Goal: Obtain resource: Obtain resource

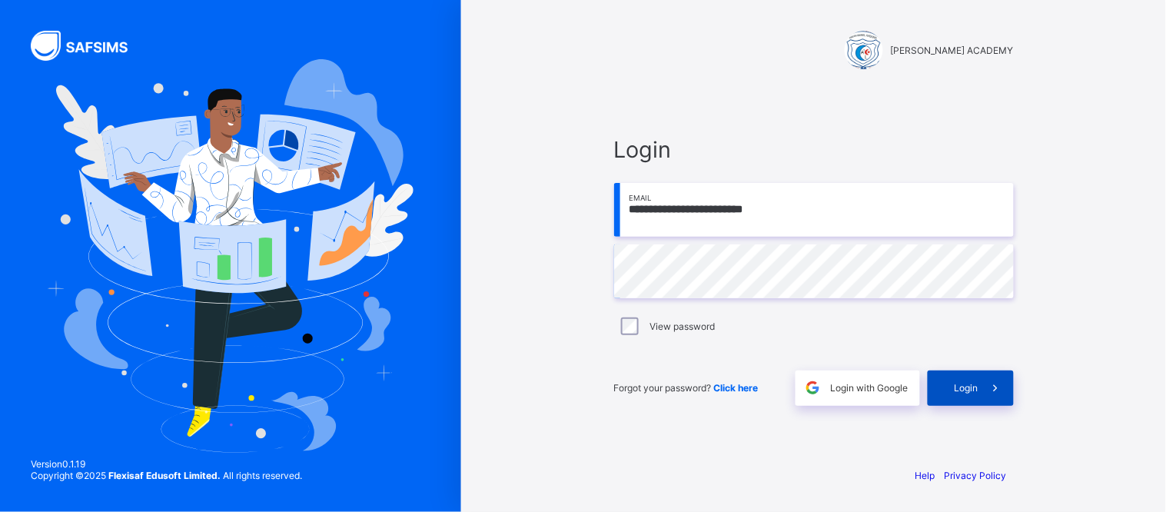
click at [986, 385] on span at bounding box center [996, 388] width 35 height 35
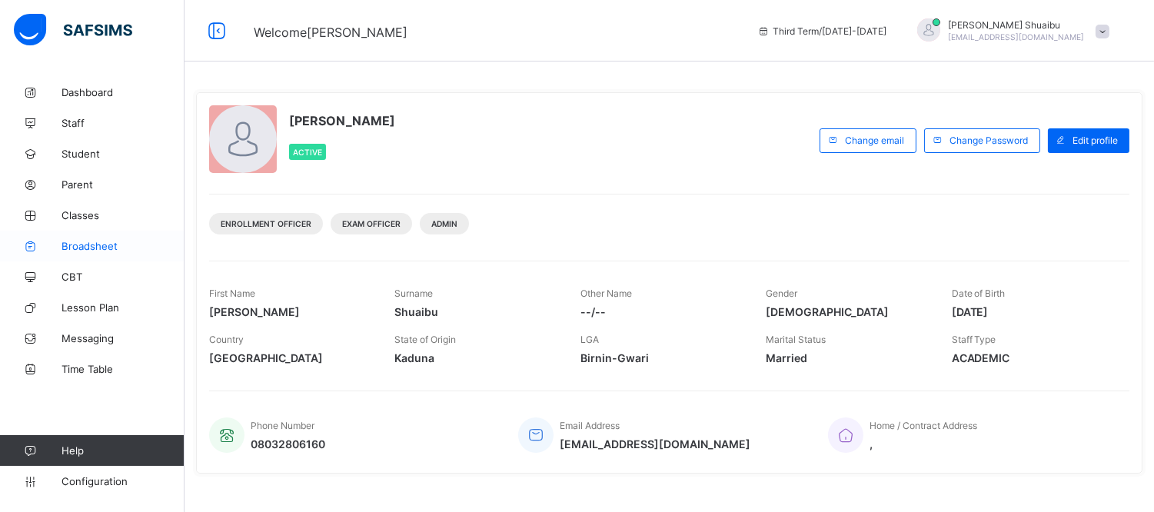
click at [98, 245] on span "Broadsheet" at bounding box center [123, 246] width 123 height 12
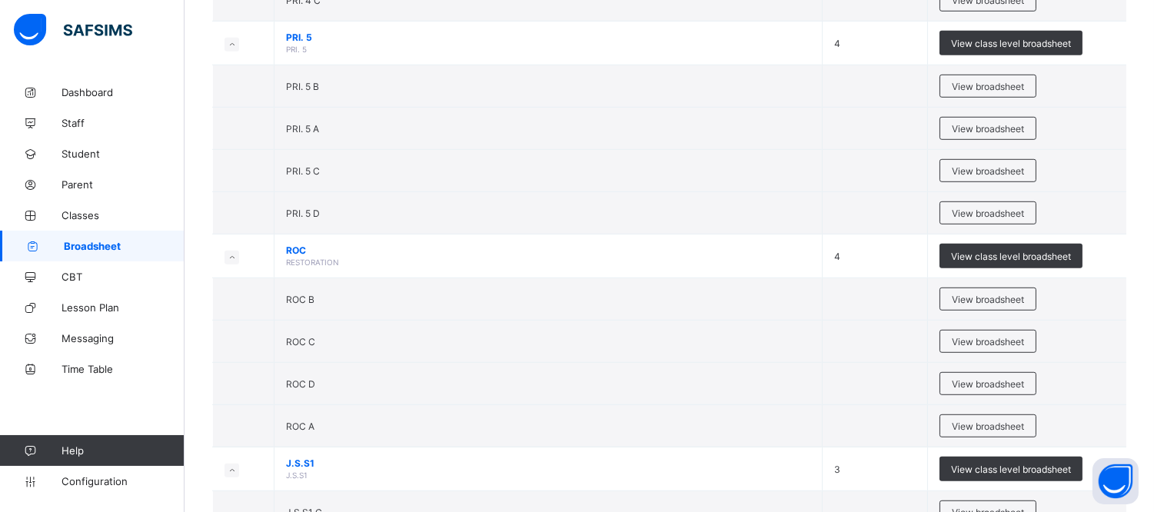
scroll to position [2242, 0]
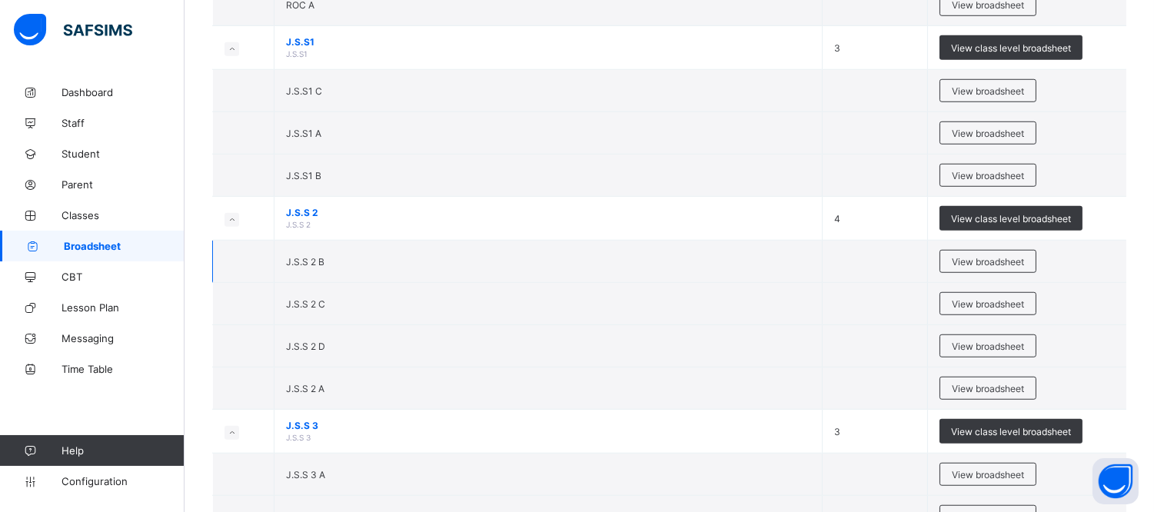
click at [958, 264] on div "View broadsheet" at bounding box center [988, 261] width 97 height 23
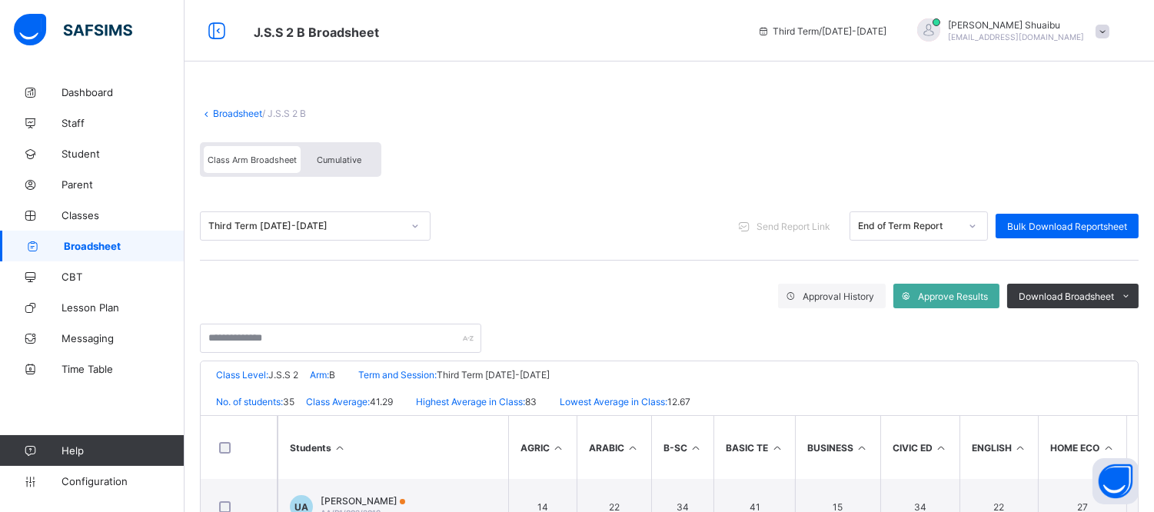
click at [217, 108] on link "Broadsheet" at bounding box center [237, 114] width 49 height 12
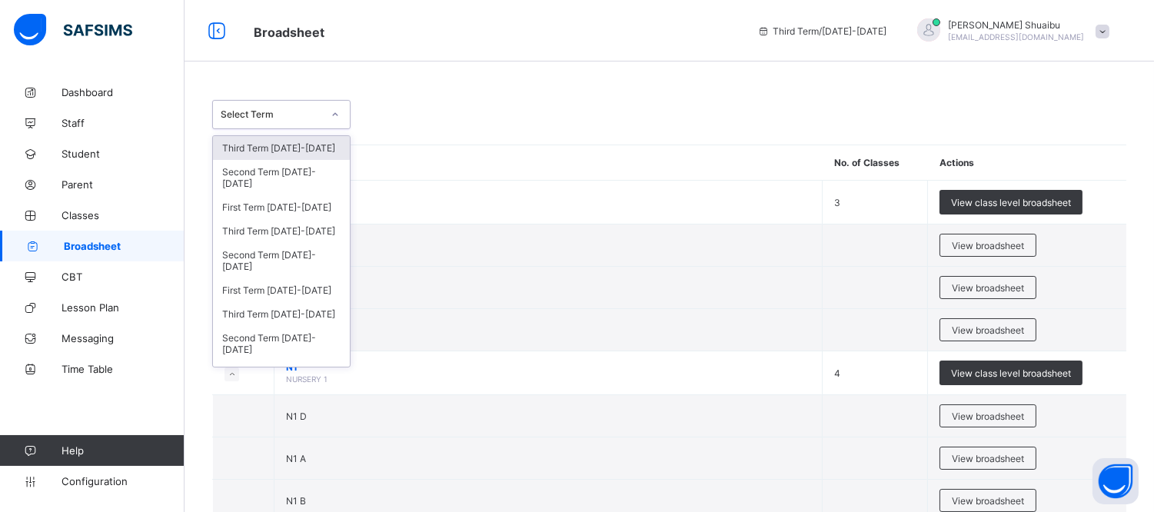
click at [328, 109] on div at bounding box center [335, 114] width 26 height 25
click at [308, 177] on div "Second Term [DATE]-[DATE]" at bounding box center [281, 177] width 137 height 35
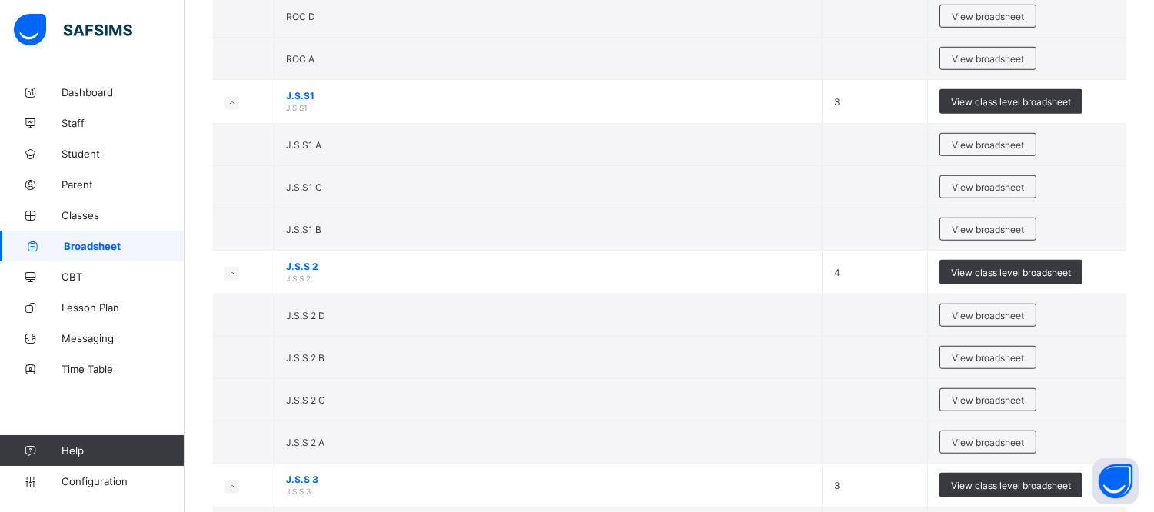
scroll to position [2691, 0]
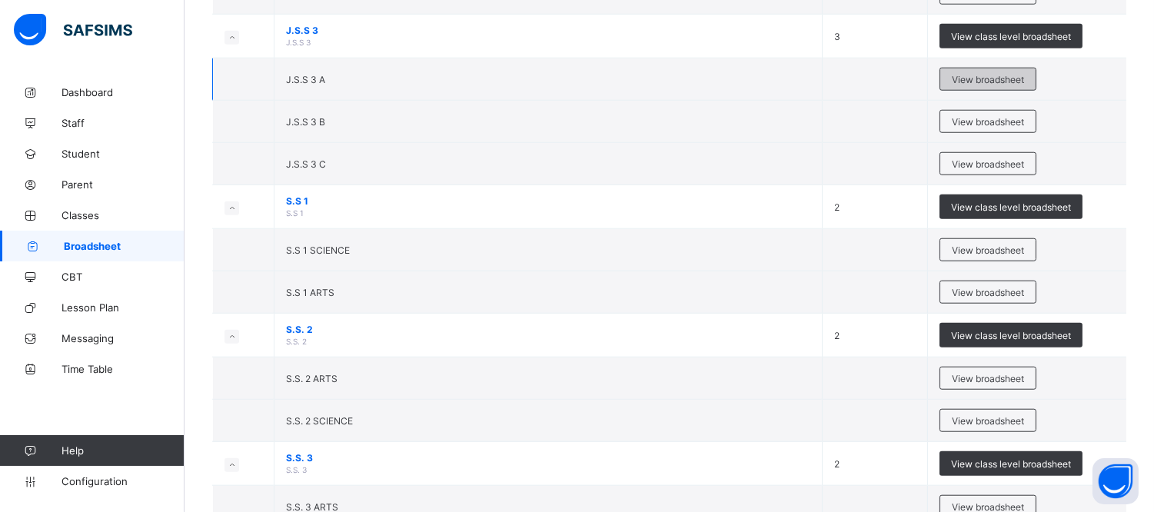
click at [965, 78] on span "View broadsheet" at bounding box center [988, 80] width 72 height 12
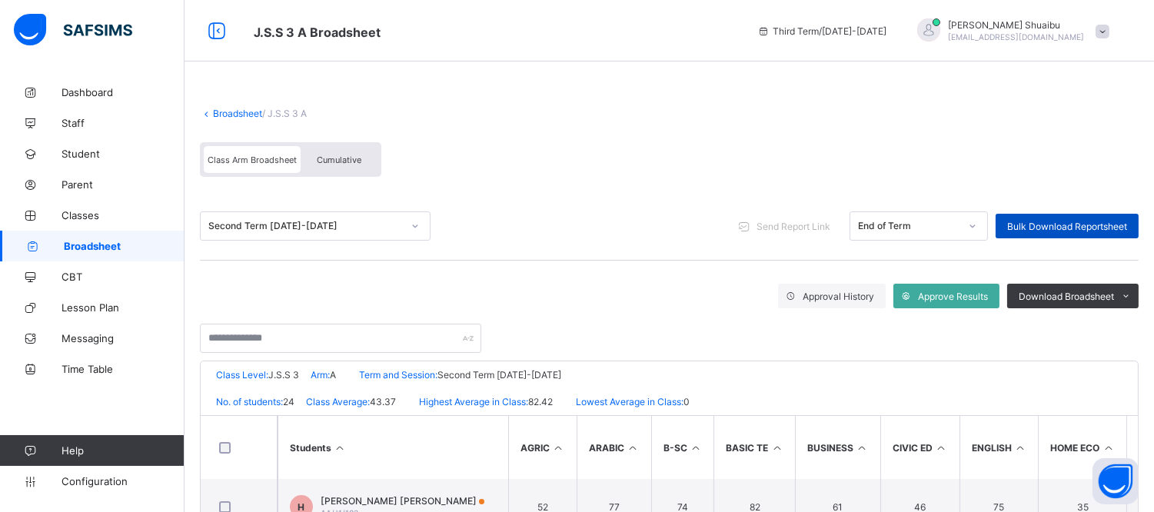
click at [1066, 225] on span "Bulk Download Reportsheet" at bounding box center [1067, 227] width 120 height 12
click at [221, 111] on link "Broadsheet" at bounding box center [237, 114] width 49 height 12
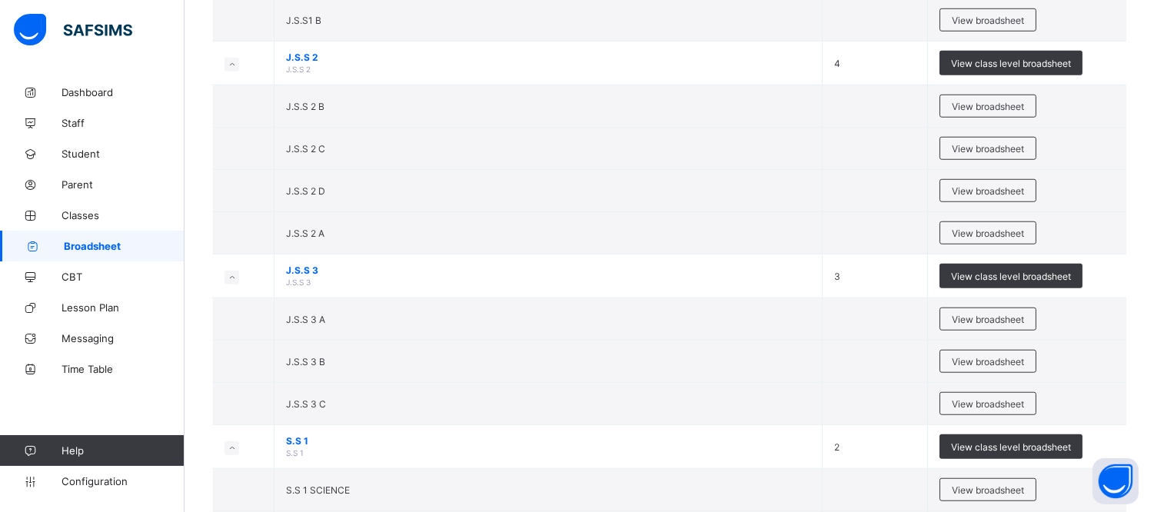
scroll to position [2384, 0]
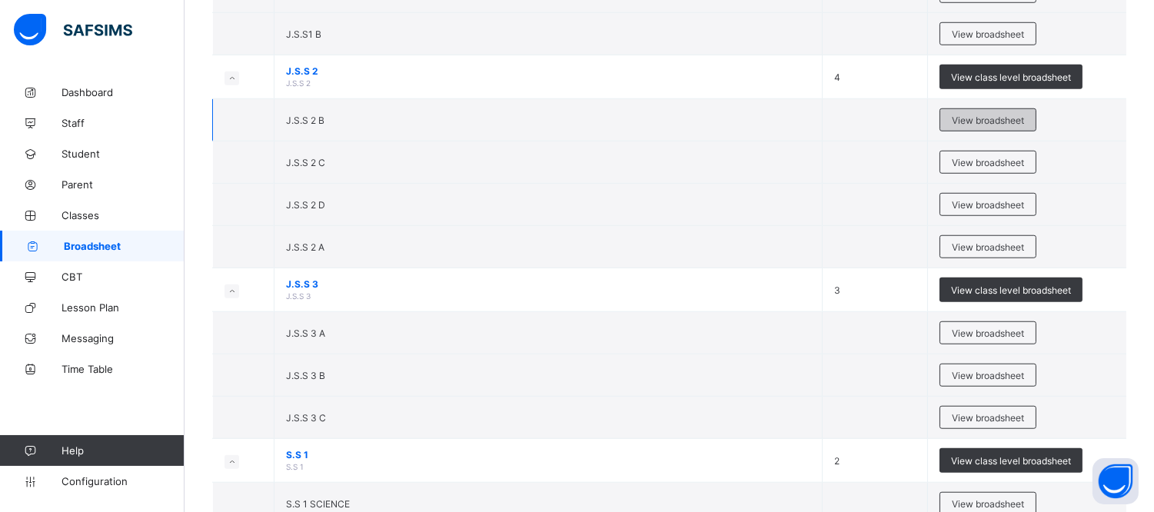
click at [1003, 129] on div "View broadsheet" at bounding box center [988, 119] width 97 height 23
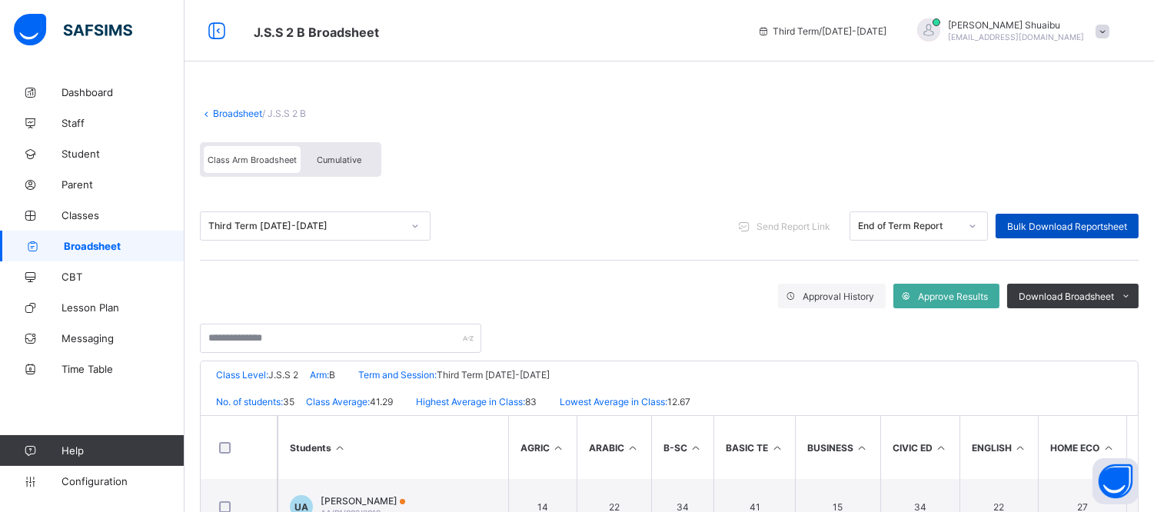
click at [1044, 224] on span "Bulk Download Reportsheet" at bounding box center [1067, 227] width 120 height 12
